Goal: Information Seeking & Learning: Find specific fact

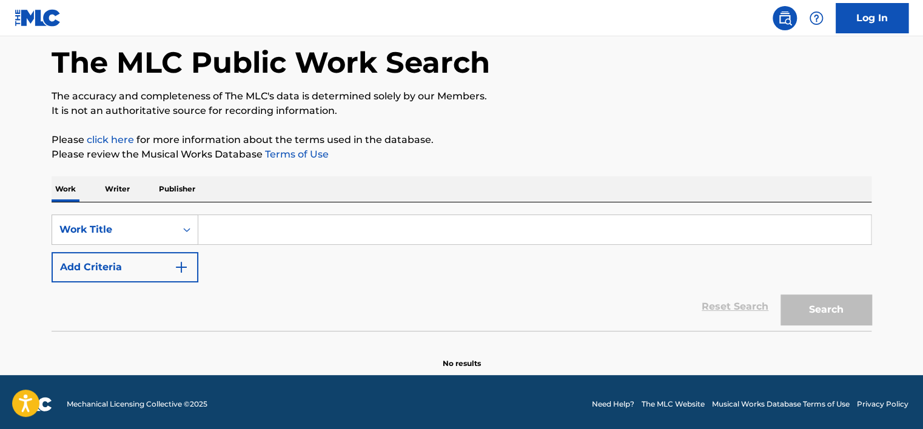
scroll to position [59, 0]
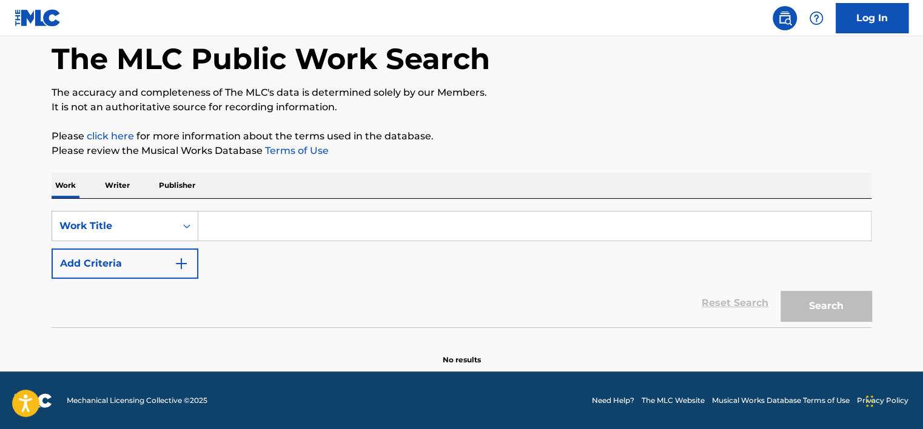
drag, startPoint x: 131, startPoint y: 192, endPoint x: 122, endPoint y: 215, distance: 24.6
click at [130, 192] on p "Writer" at bounding box center [117, 185] width 32 height 25
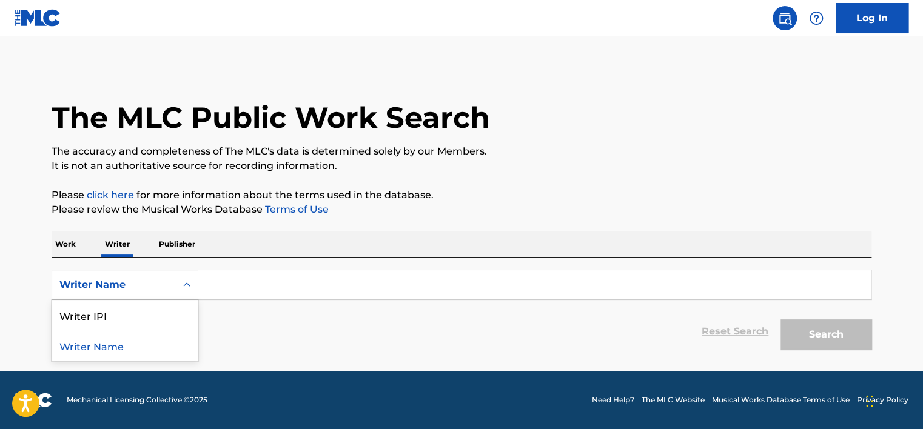
drag, startPoint x: 133, startPoint y: 286, endPoint x: 137, endPoint y: 296, distance: 10.9
click at [135, 287] on div "Writer Name" at bounding box center [113, 285] width 109 height 15
click at [143, 312] on div "Writer IPI" at bounding box center [125, 315] width 146 height 30
drag, startPoint x: 179, startPoint y: 301, endPoint x: 257, endPoint y: 287, distance: 78.9
click at [257, 287] on input "Search Form" at bounding box center [534, 284] width 673 height 29
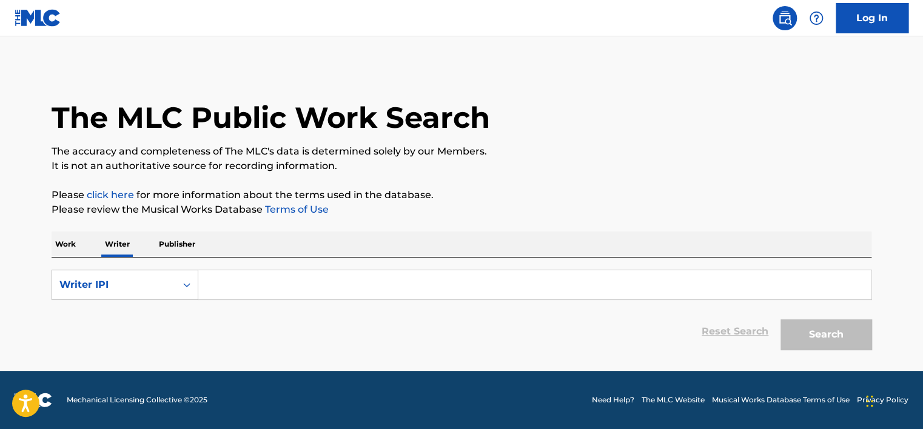
type input "01149553539"
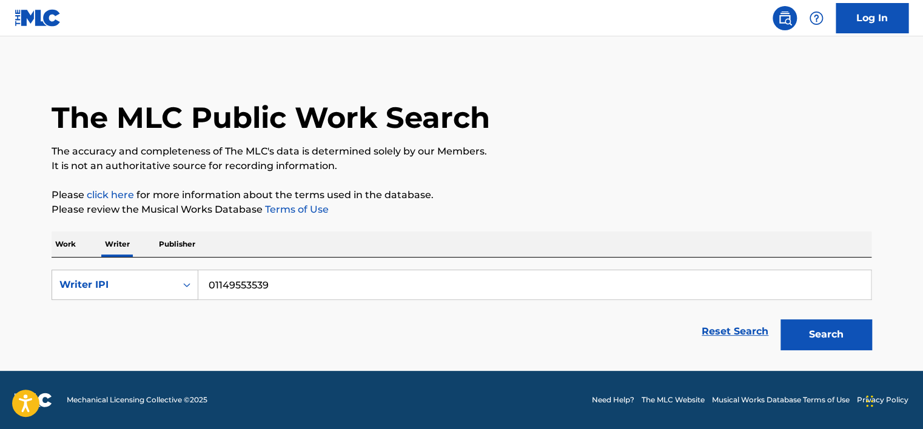
click at [839, 334] on button "Search" at bounding box center [825, 335] width 91 height 30
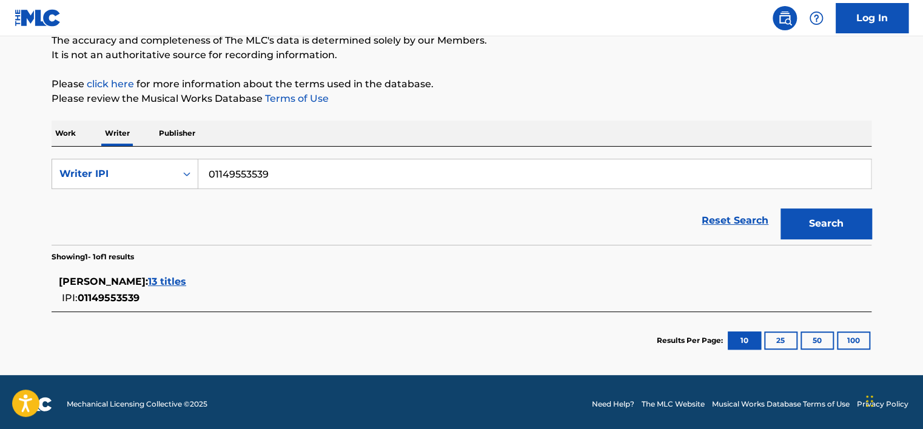
scroll to position [114, 0]
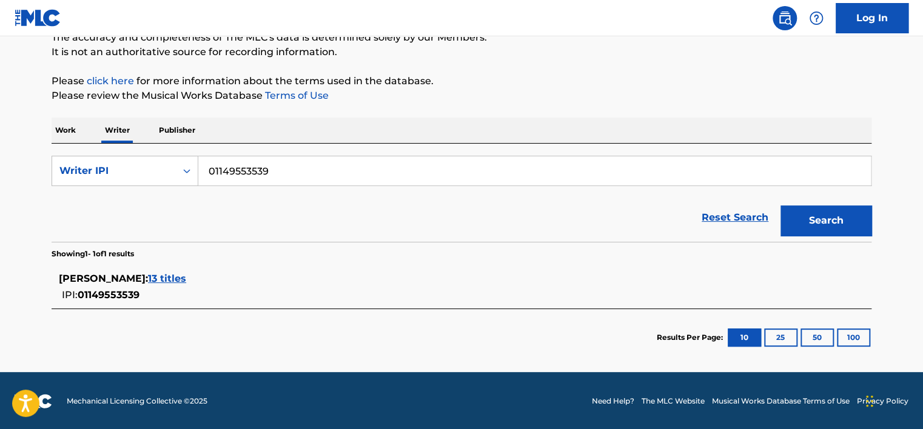
click at [284, 284] on div "[PERSON_NAME] : 13 titles" at bounding box center [446, 279] width 774 height 15
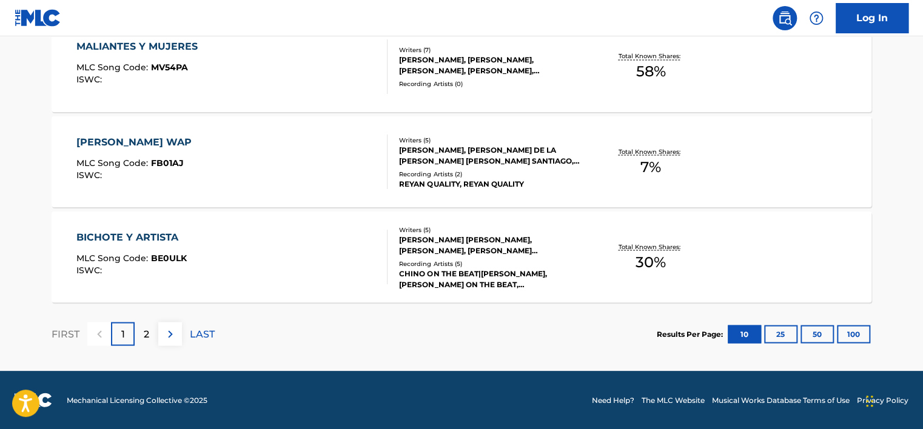
click at [177, 340] on img at bounding box center [170, 334] width 15 height 15
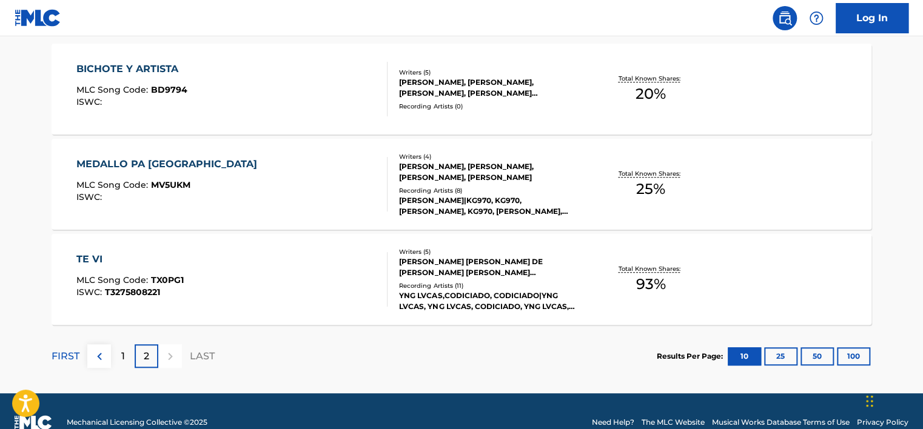
scroll to position [327, 0]
